Goal: Navigation & Orientation: Find specific page/section

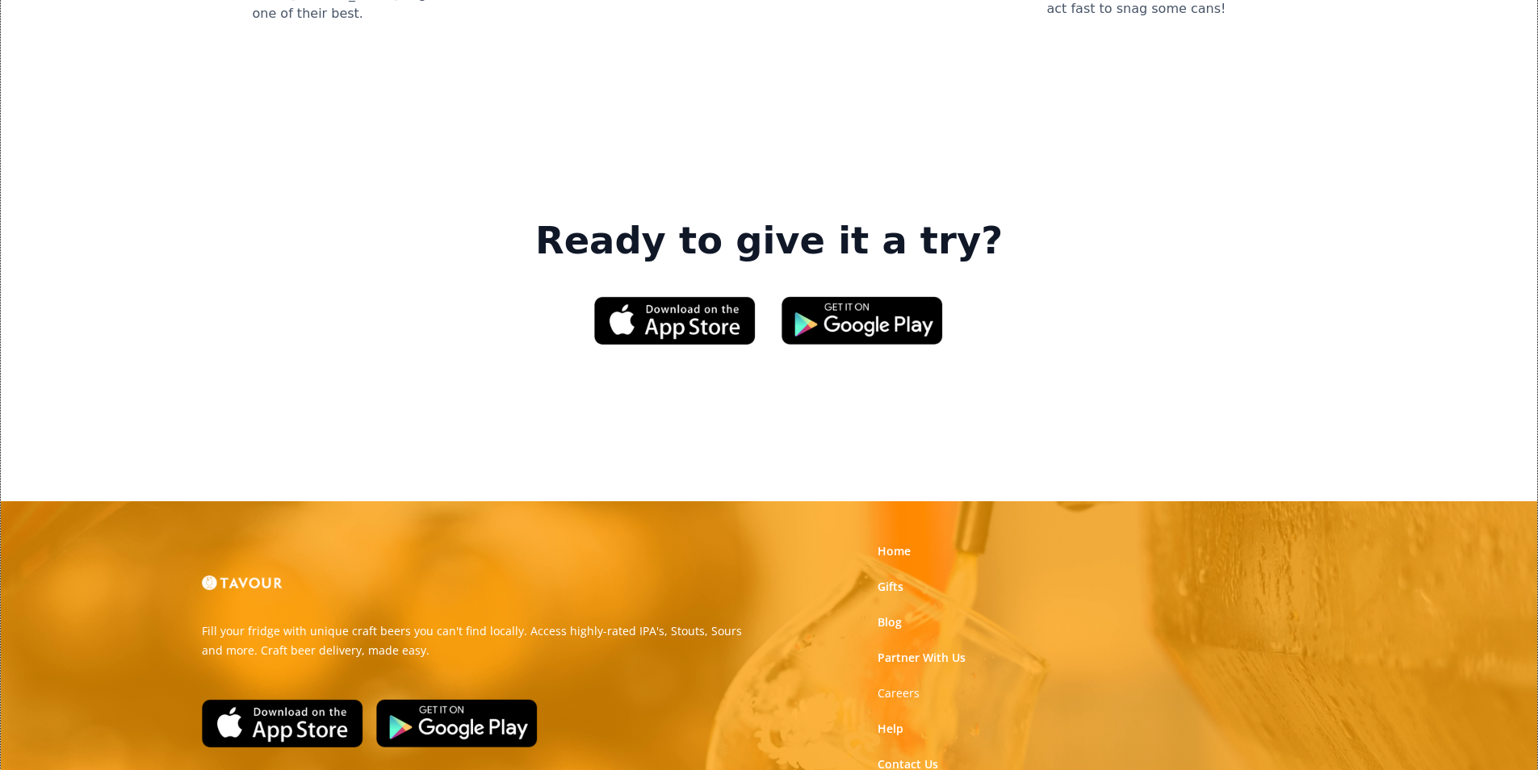
scroll to position [2443, 0]
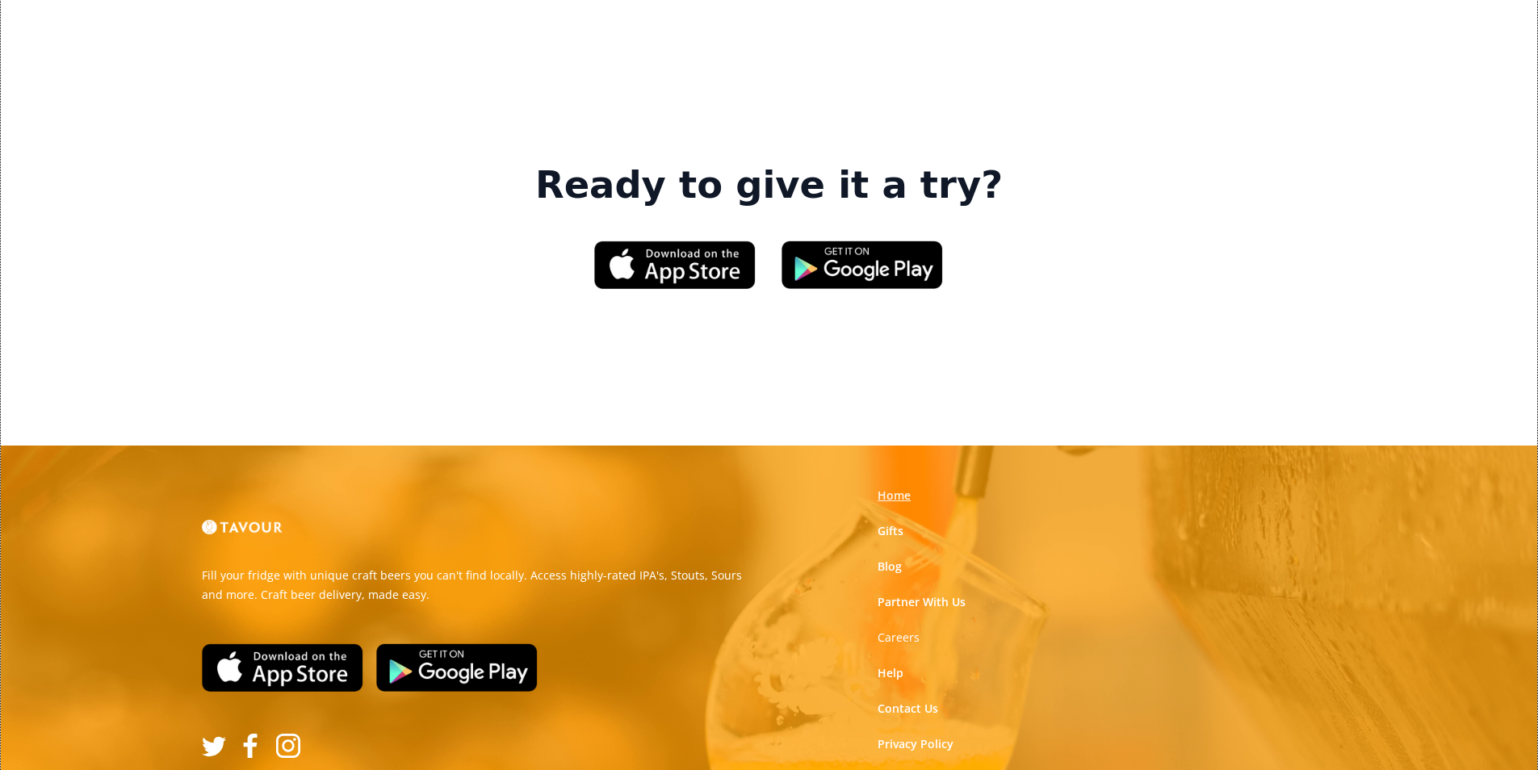
click at [886, 488] on link "Home" at bounding box center [894, 496] width 33 height 16
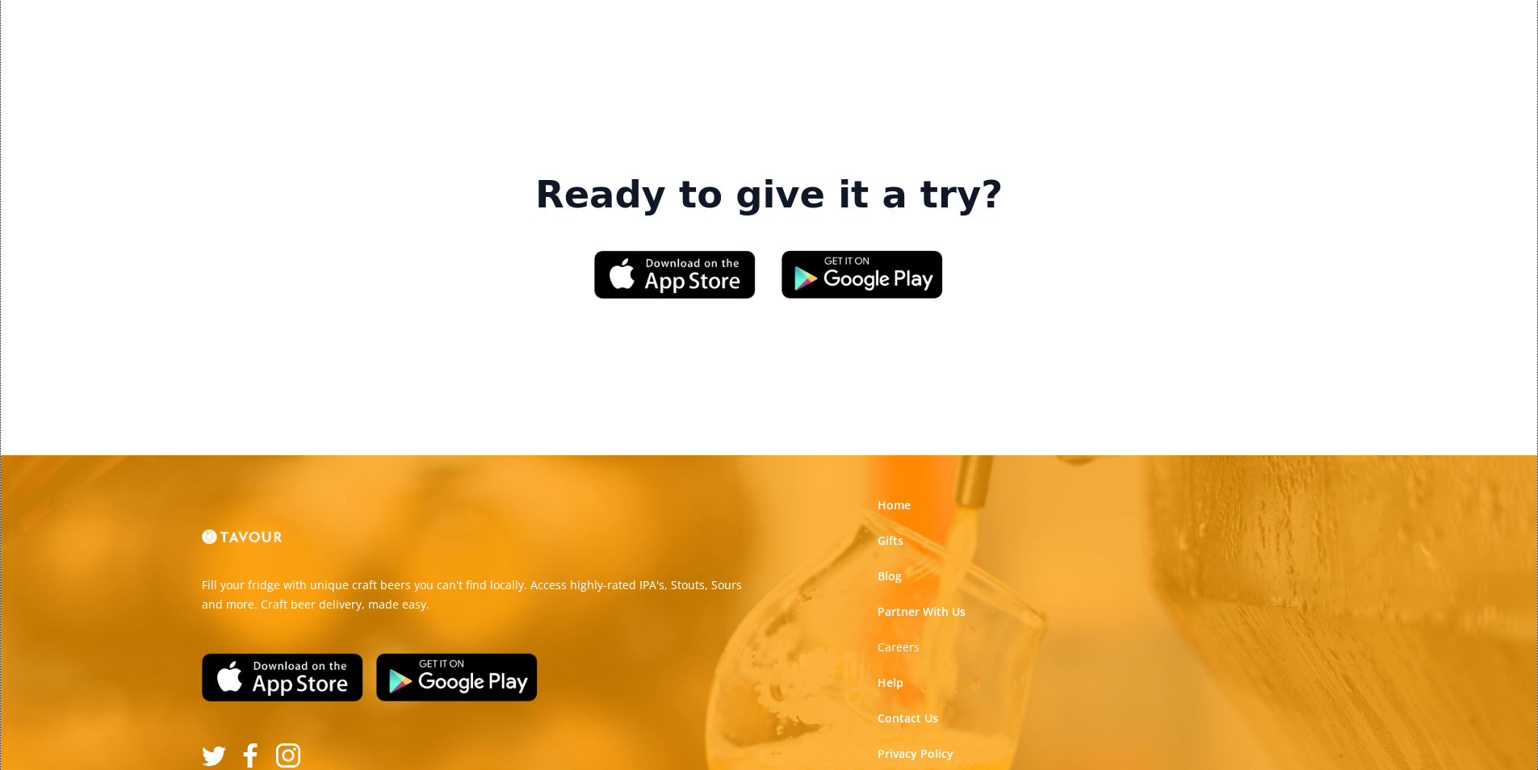
scroll to position [2443, 0]
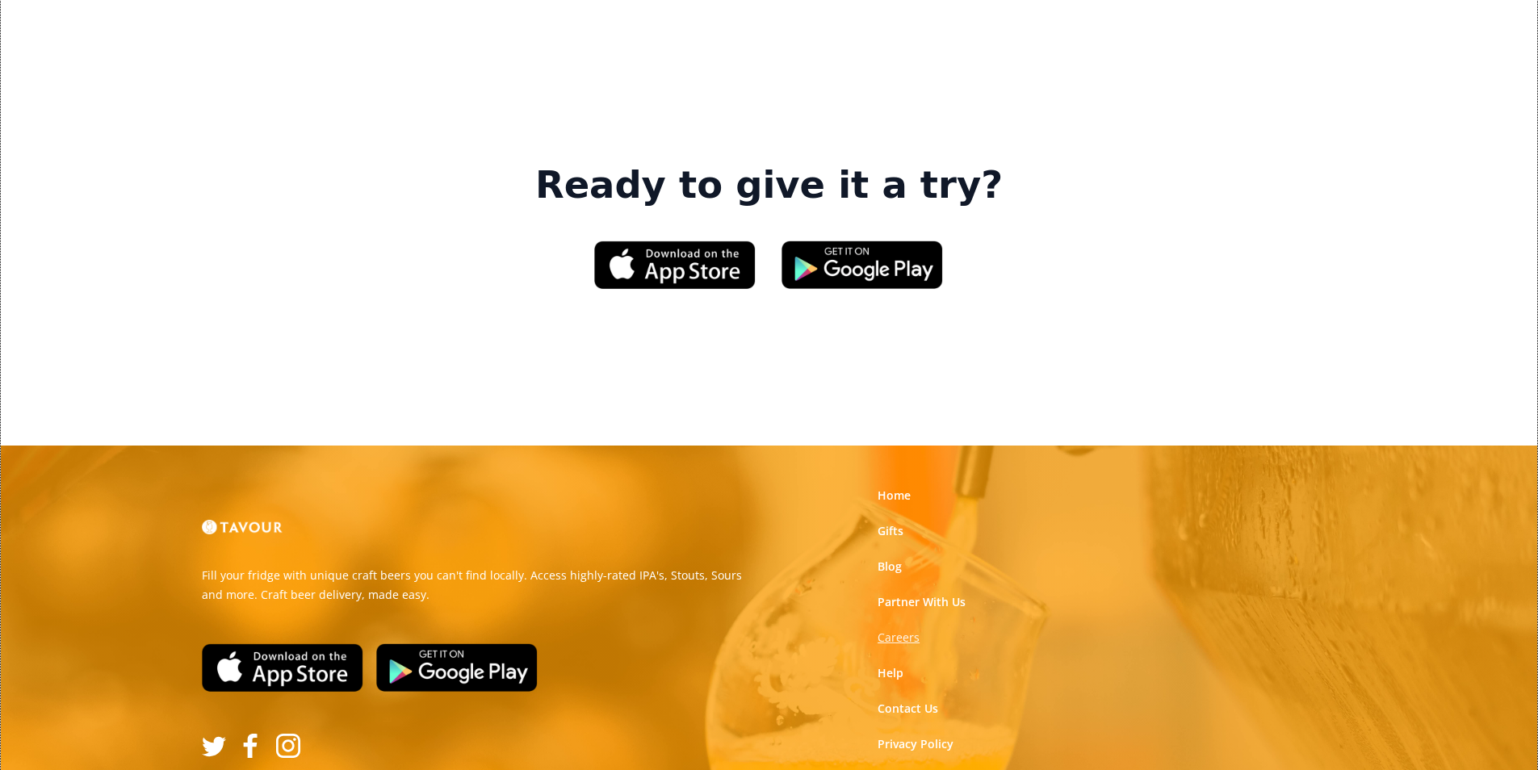
click at [899, 630] on strong "Careers" at bounding box center [899, 637] width 42 height 15
click at [891, 665] on link "Help" at bounding box center [891, 673] width 26 height 16
